Goal: Find specific page/section: Find specific page/section

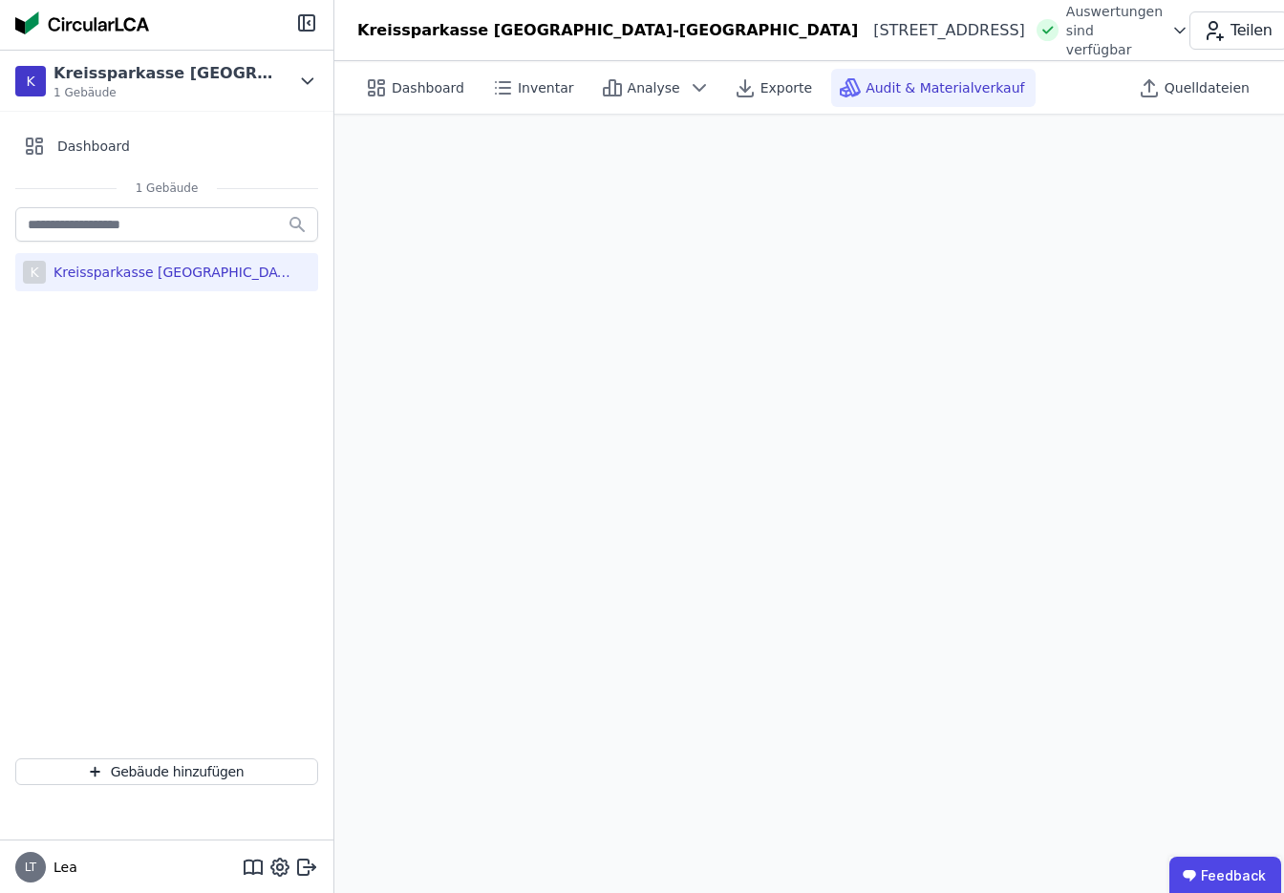
click at [193, 272] on div "Kreissparkasse [GEOGRAPHIC_DATA]-[GEOGRAPHIC_DATA]" at bounding box center [170, 272] width 248 height 19
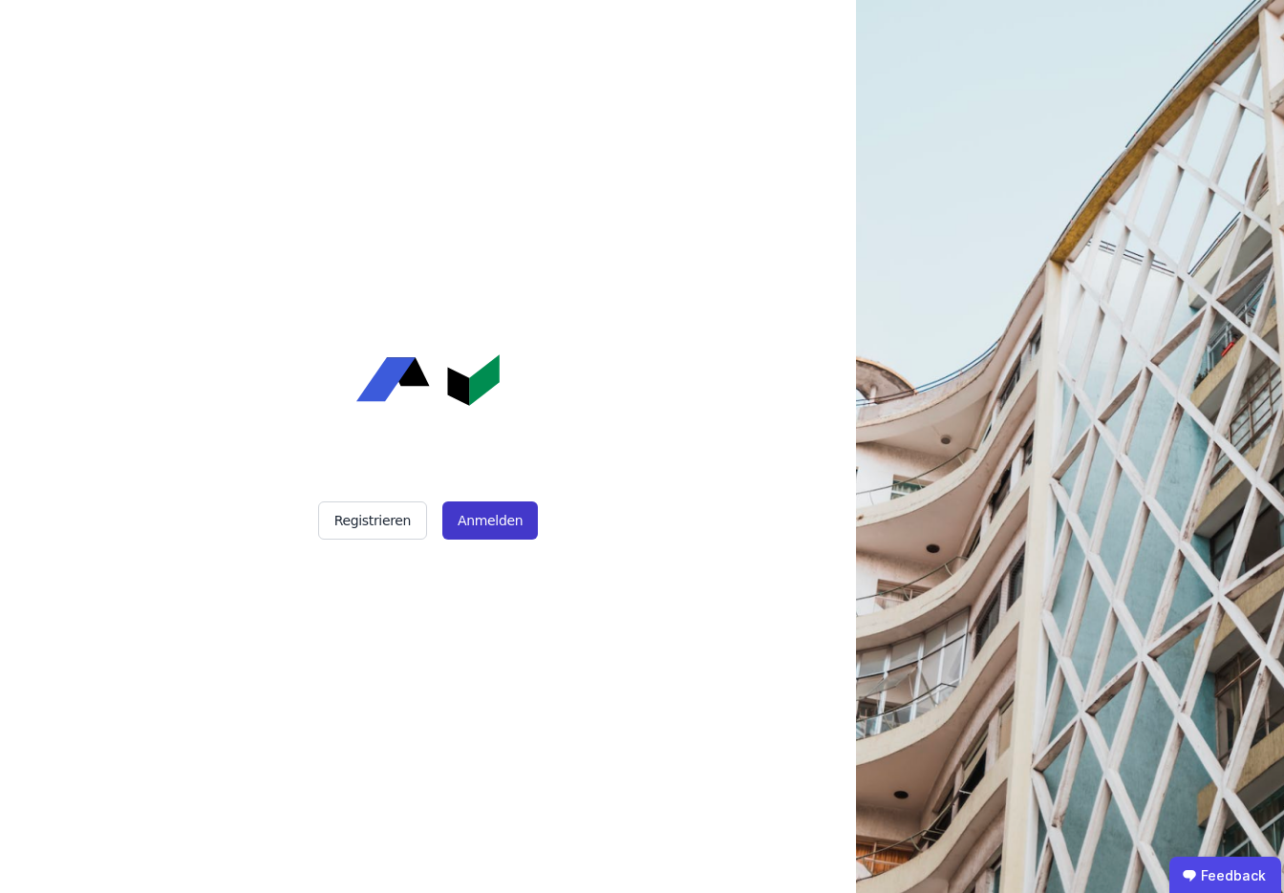
click at [502, 528] on button "Anmelden" at bounding box center [490, 520] width 96 height 38
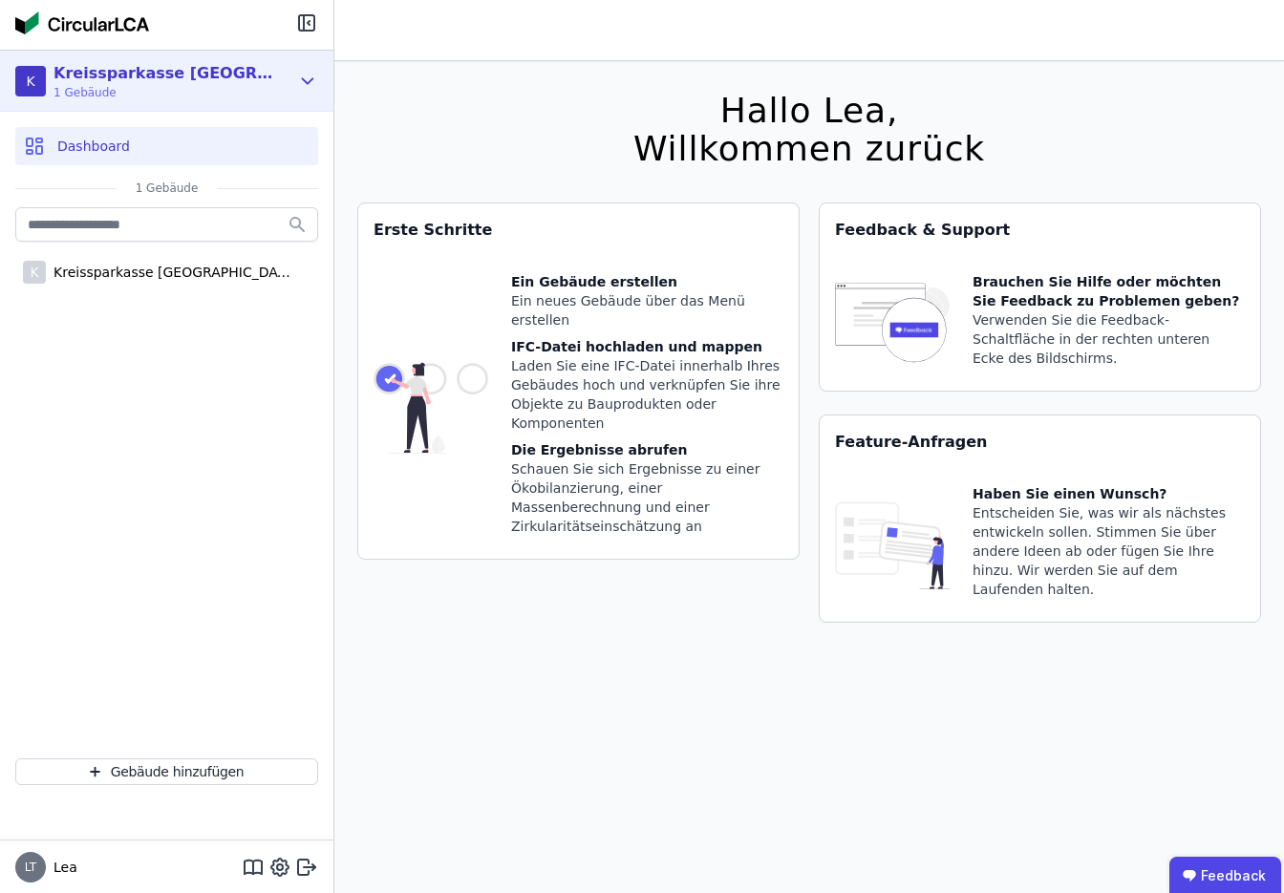
click at [220, 87] on span "1 Gebäude" at bounding box center [163, 92] width 220 height 15
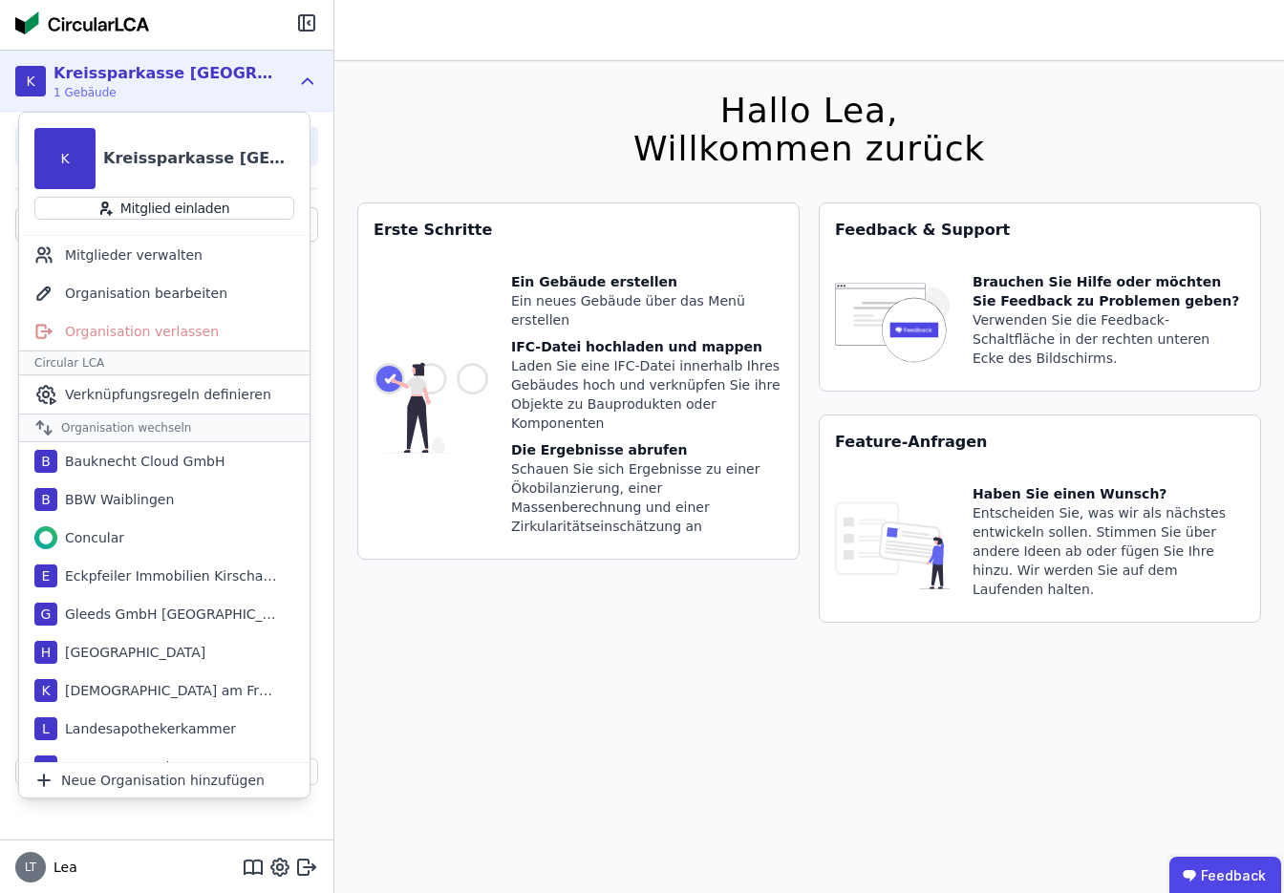
click at [220, 87] on span "1 Gebäude" at bounding box center [163, 92] width 220 height 15
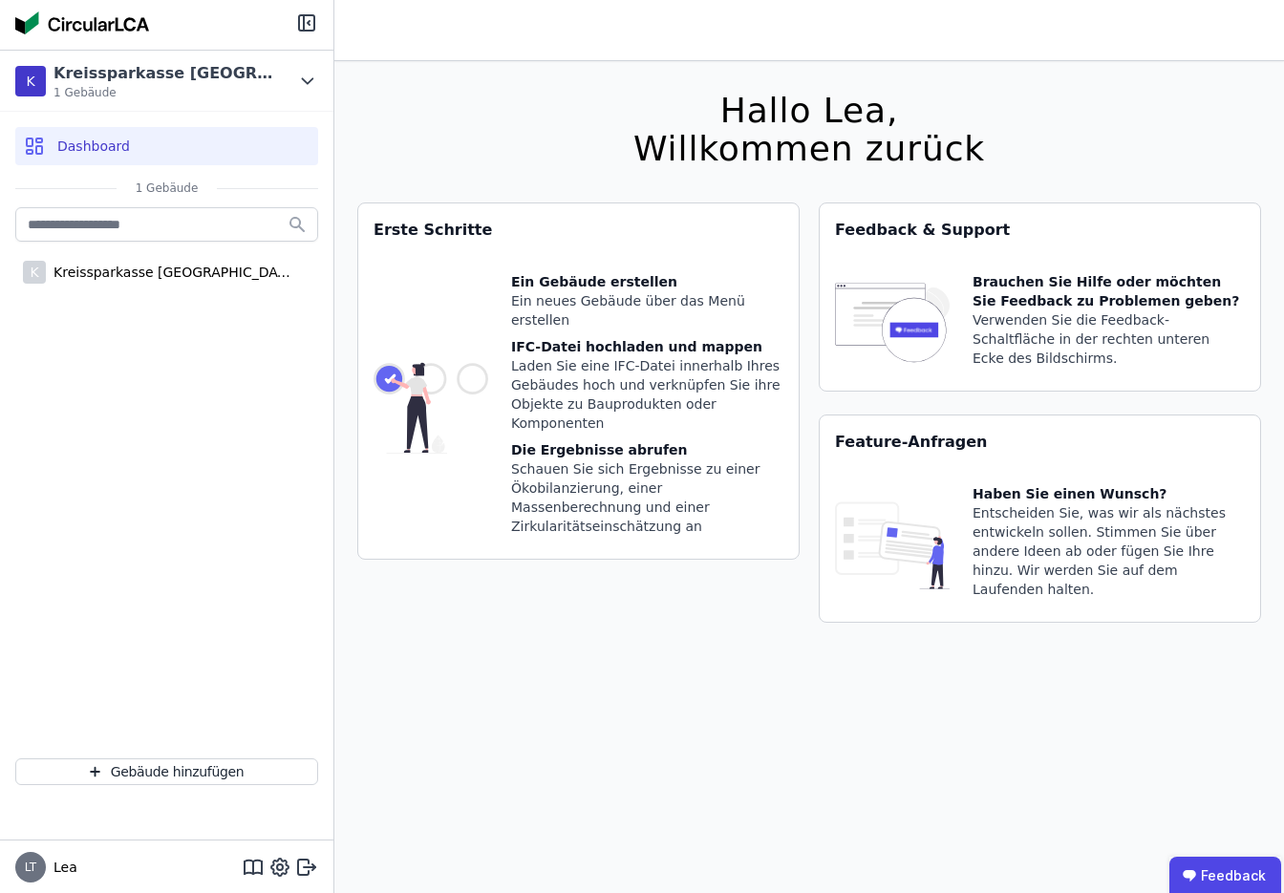
click at [185, 146] on div "Dashboard" at bounding box center [166, 146] width 303 height 38
click at [160, 268] on div "Kreissparkasse [GEOGRAPHIC_DATA]-[GEOGRAPHIC_DATA]" at bounding box center [170, 272] width 248 height 19
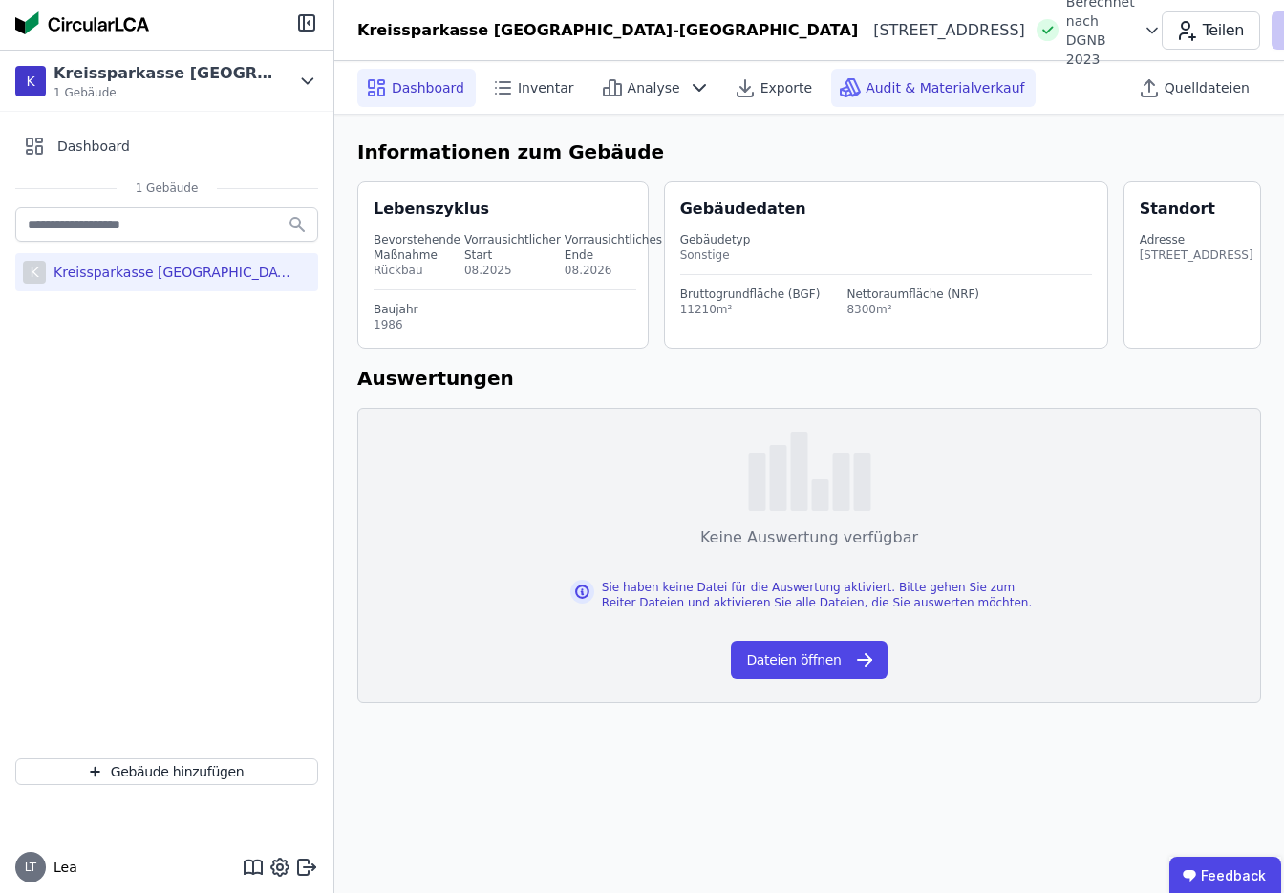
click at [922, 86] on span "Audit & Materialverkauf" at bounding box center [944, 87] width 159 height 19
